Goal: Task Accomplishment & Management: Use online tool/utility

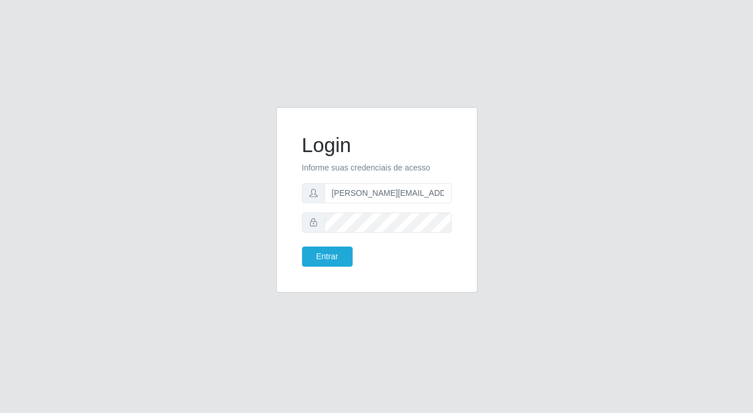
click at [323, 256] on button "Entrar" at bounding box center [327, 256] width 51 height 20
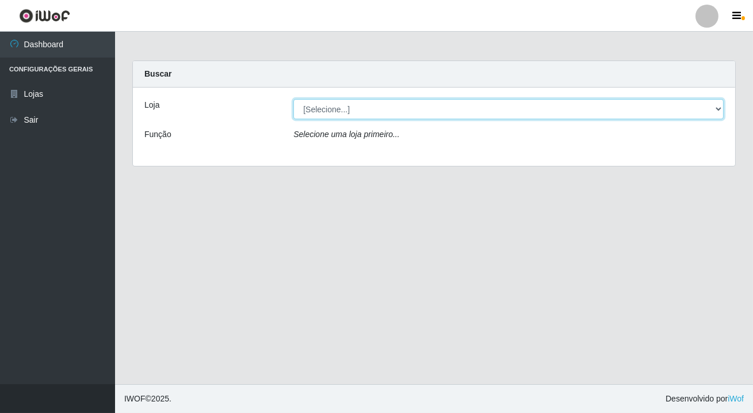
click at [316, 112] on select "[Selecione...] Rede Potiguar 2 - Macaíba" at bounding box center [508, 109] width 430 height 20
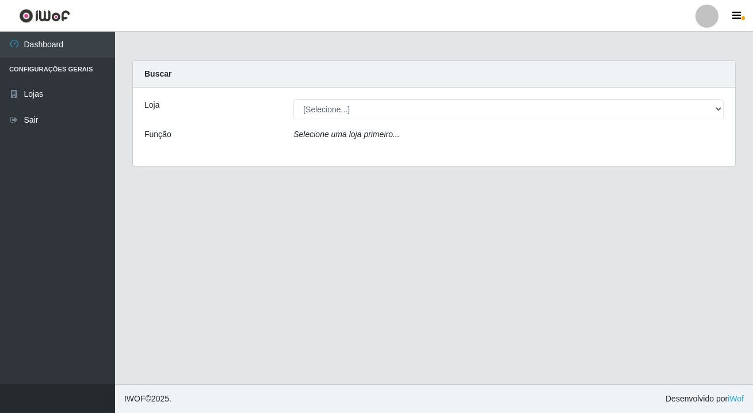
click at [321, 143] on div "Selecione uma loja primeiro..." at bounding box center [509, 136] width 448 height 17
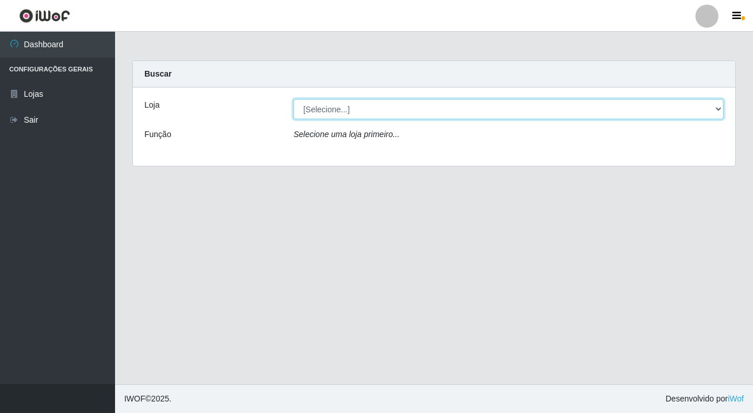
click at [329, 113] on select "[Selecione...] Rede Potiguar 2 - Macaíba" at bounding box center [508, 109] width 430 height 20
select select "101"
click at [293, 99] on select "[Selecione...] Rede Potiguar 2 - Macaíba" at bounding box center [508, 109] width 430 height 20
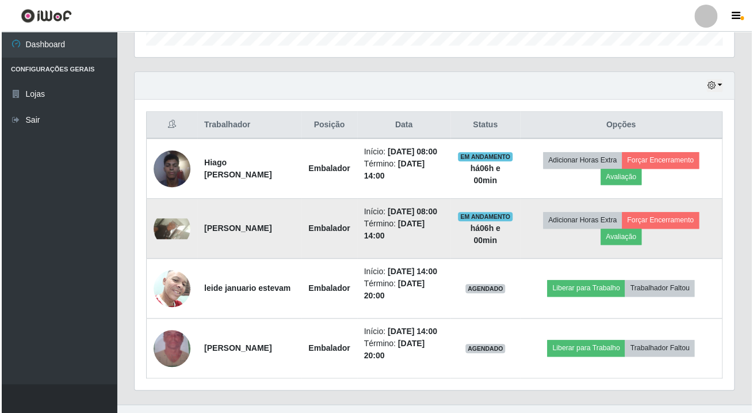
scroll to position [418, 0]
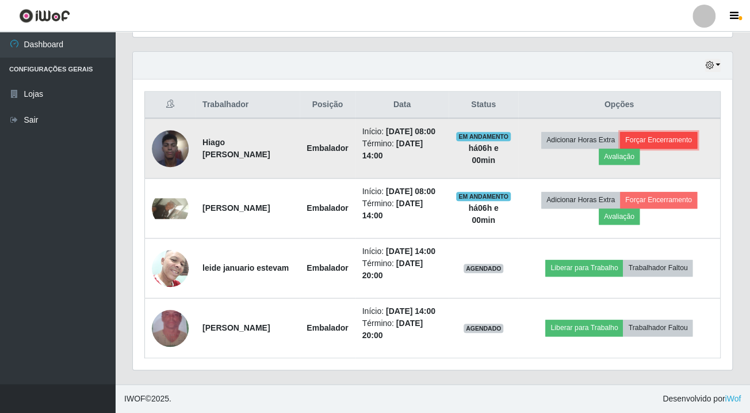
click at [680, 132] on button "Forçar Encerramento" at bounding box center [658, 140] width 77 height 16
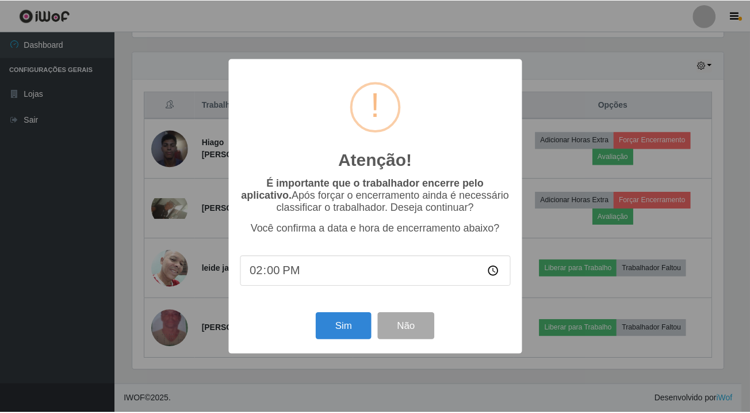
scroll to position [239, 593]
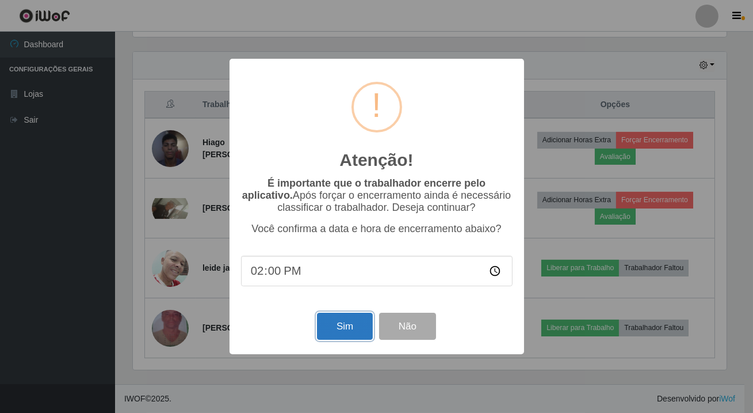
click at [346, 322] on button "Sim" at bounding box center [345, 325] width 56 height 27
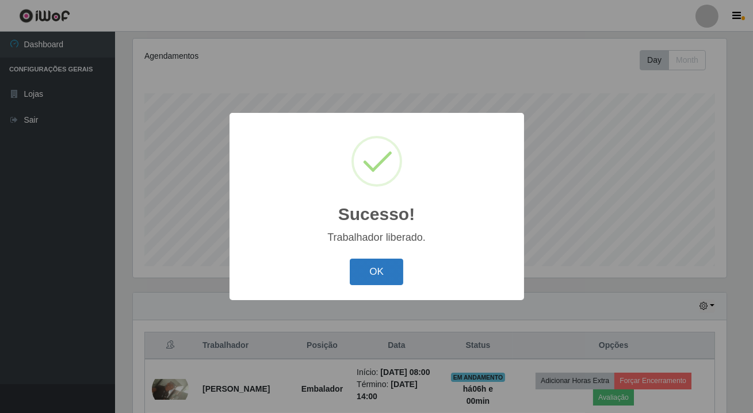
click at [373, 281] on button "OK" at bounding box center [377, 271] width 54 height 27
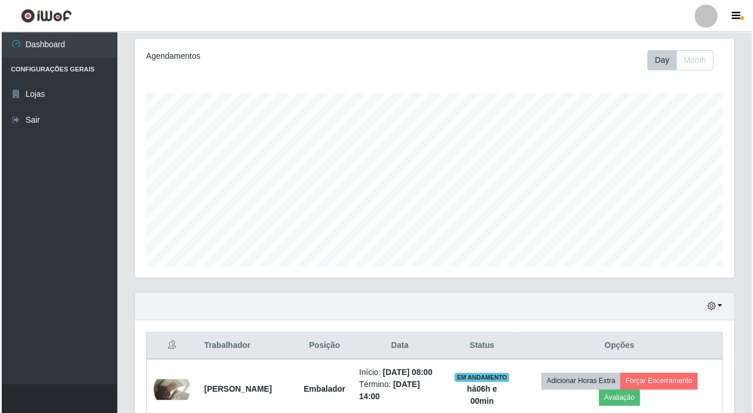
scroll to position [355, 0]
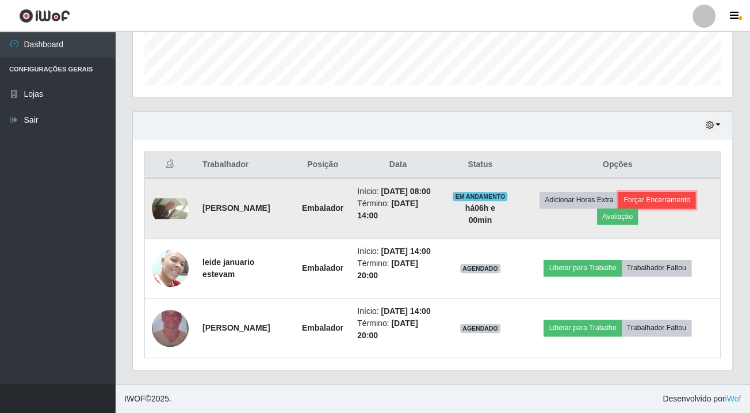
click at [651, 192] on button "Forçar Encerramento" at bounding box center [656, 200] width 77 height 16
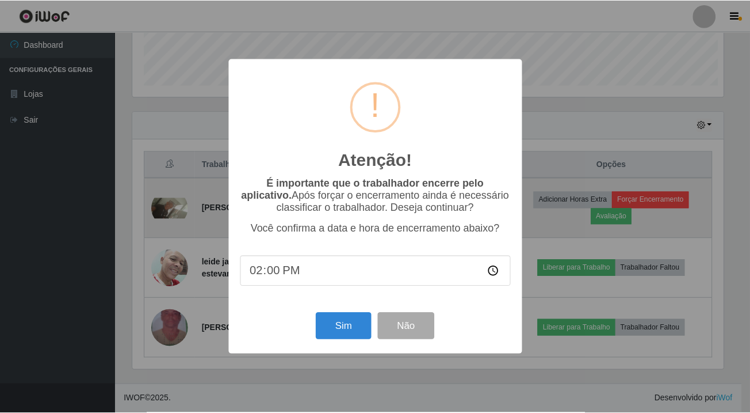
scroll to position [239, 593]
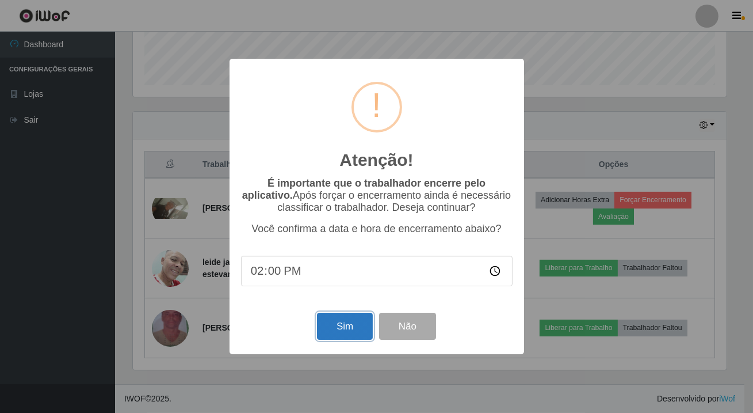
click at [334, 335] on button "Sim" at bounding box center [345, 325] width 56 height 27
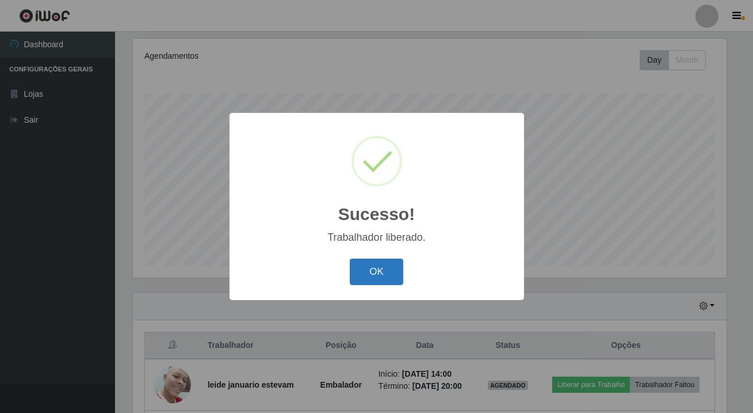
click at [392, 270] on button "OK" at bounding box center [377, 271] width 54 height 27
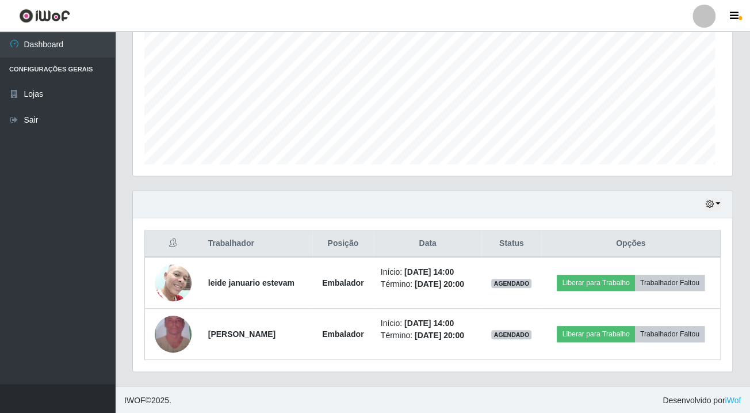
scroll to position [239, 599]
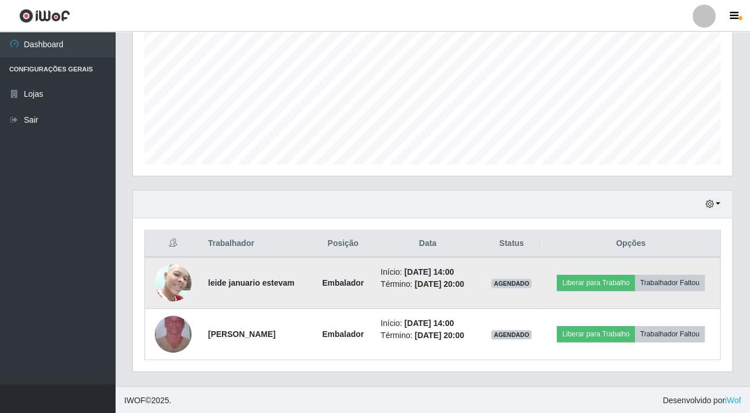
click at [590, 272] on td "Liberar para Trabalho Trabalhador Faltou" at bounding box center [630, 283] width 179 height 52
click at [610, 275] on button "Liberar para Trabalho" at bounding box center [596, 282] width 78 height 16
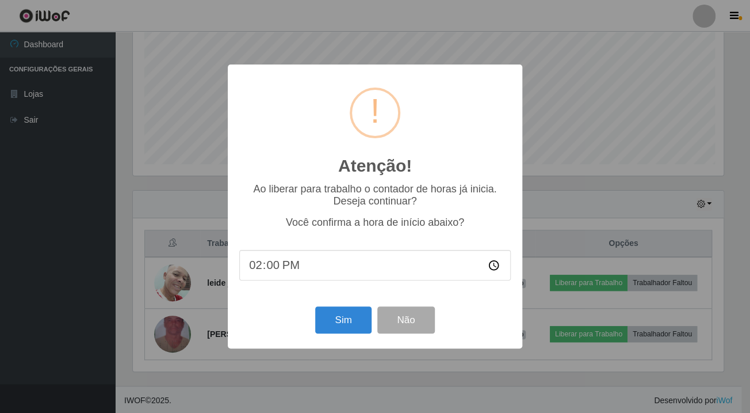
scroll to position [239, 593]
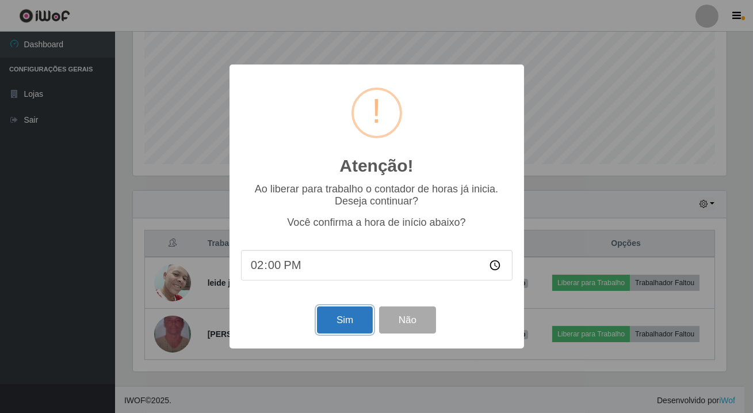
click at [333, 319] on button "Sim" at bounding box center [345, 319] width 56 height 27
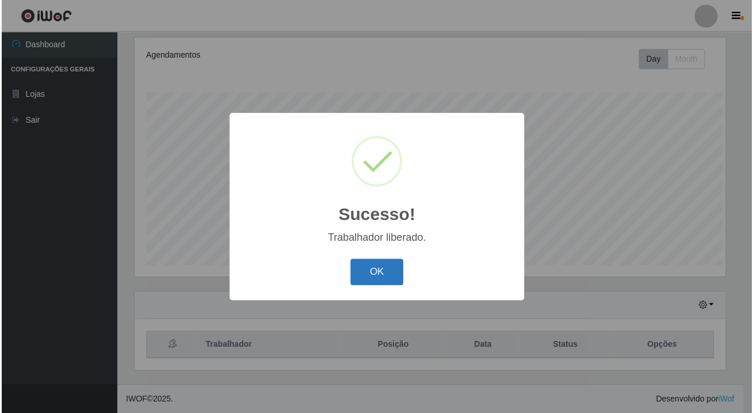
scroll to position [0, 0]
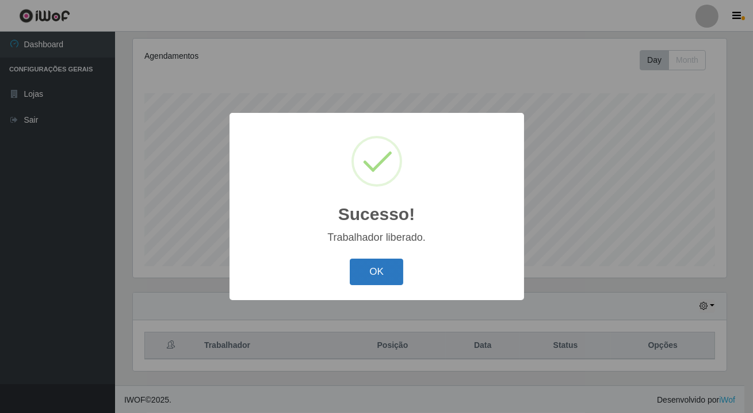
click at [365, 279] on button "OK" at bounding box center [377, 271] width 54 height 27
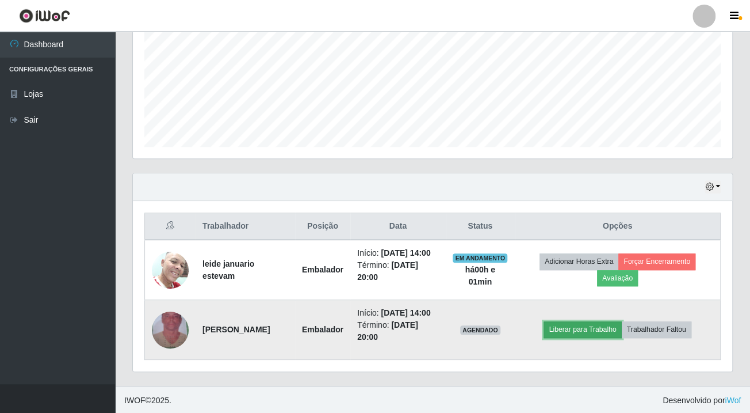
click at [552, 328] on button "Liberar para Trabalho" at bounding box center [583, 329] width 78 height 16
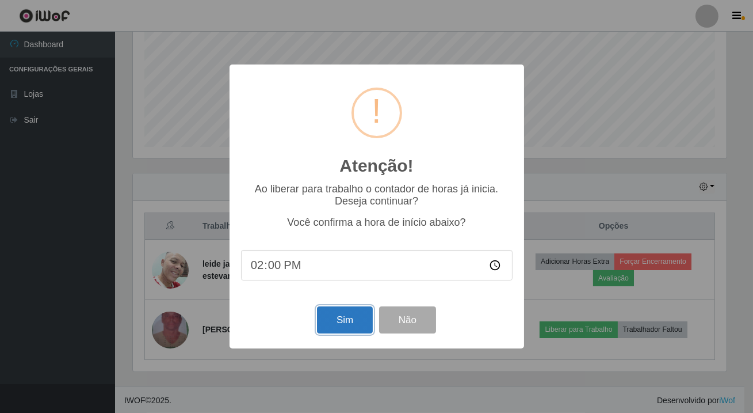
click at [329, 324] on button "Sim" at bounding box center [345, 319] width 56 height 27
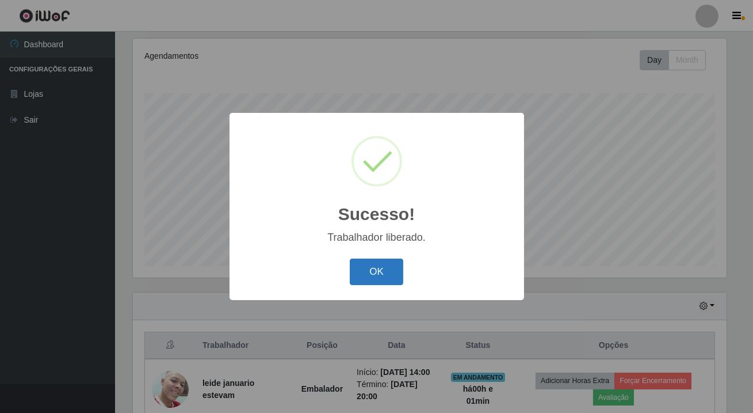
click at [364, 270] on button "OK" at bounding box center [377, 271] width 54 height 27
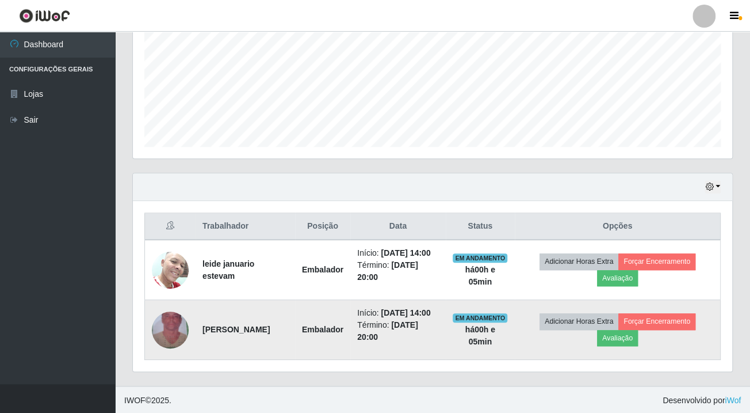
scroll to position [213, 0]
